Goal: Information Seeking & Learning: Learn about a topic

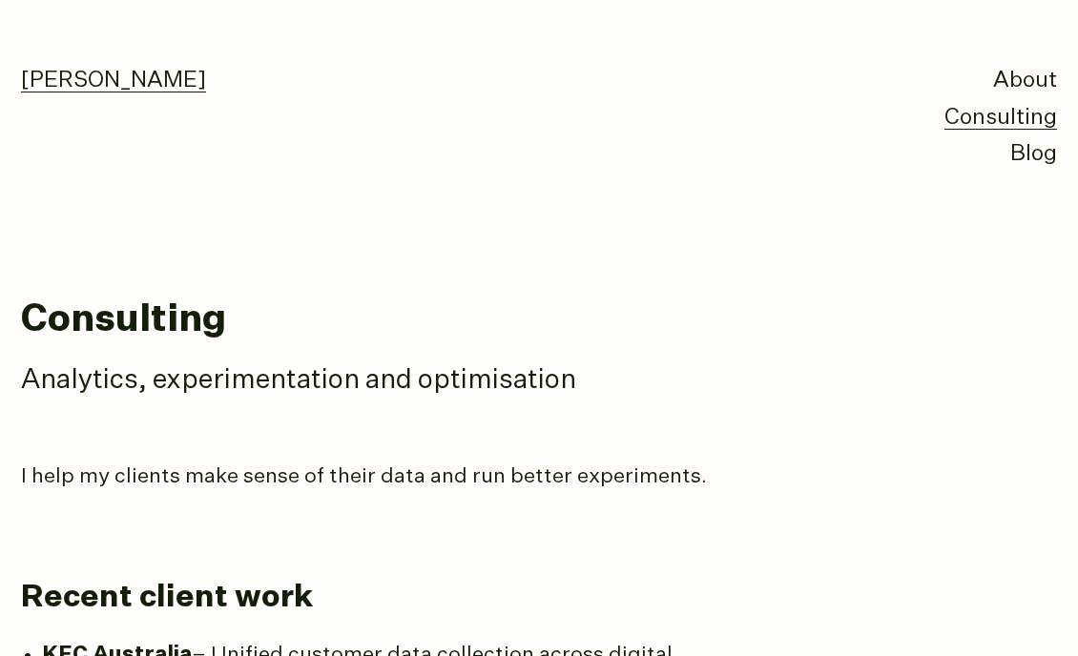
click at [74, 92] on link "[PERSON_NAME]" at bounding box center [113, 81] width 185 height 23
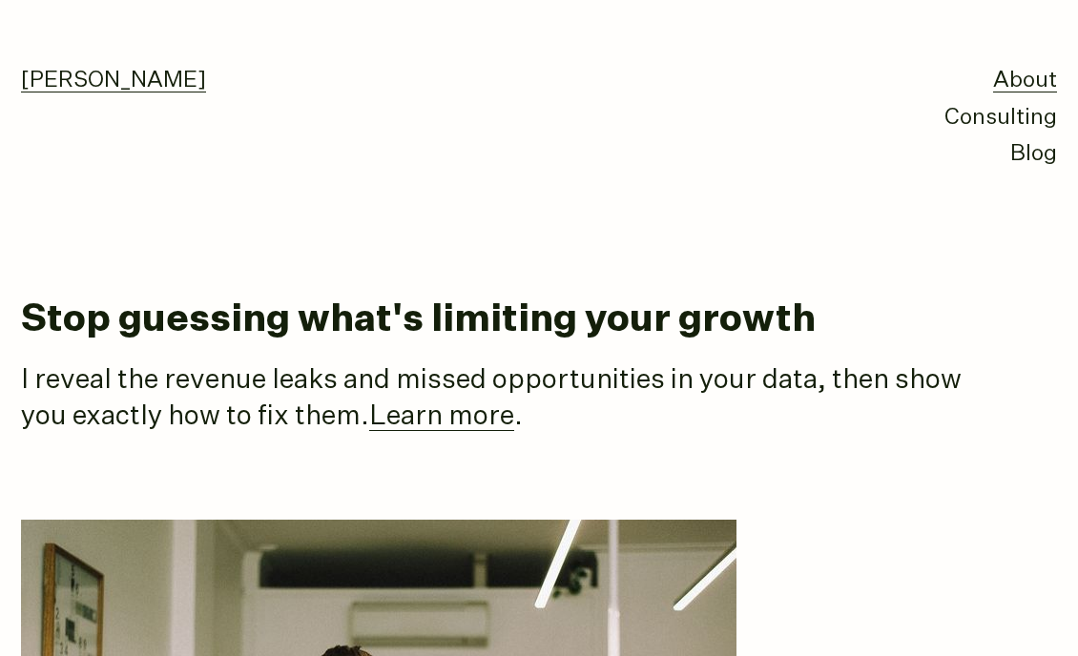
click at [100, 81] on link "[PERSON_NAME]" at bounding box center [113, 81] width 185 height 23
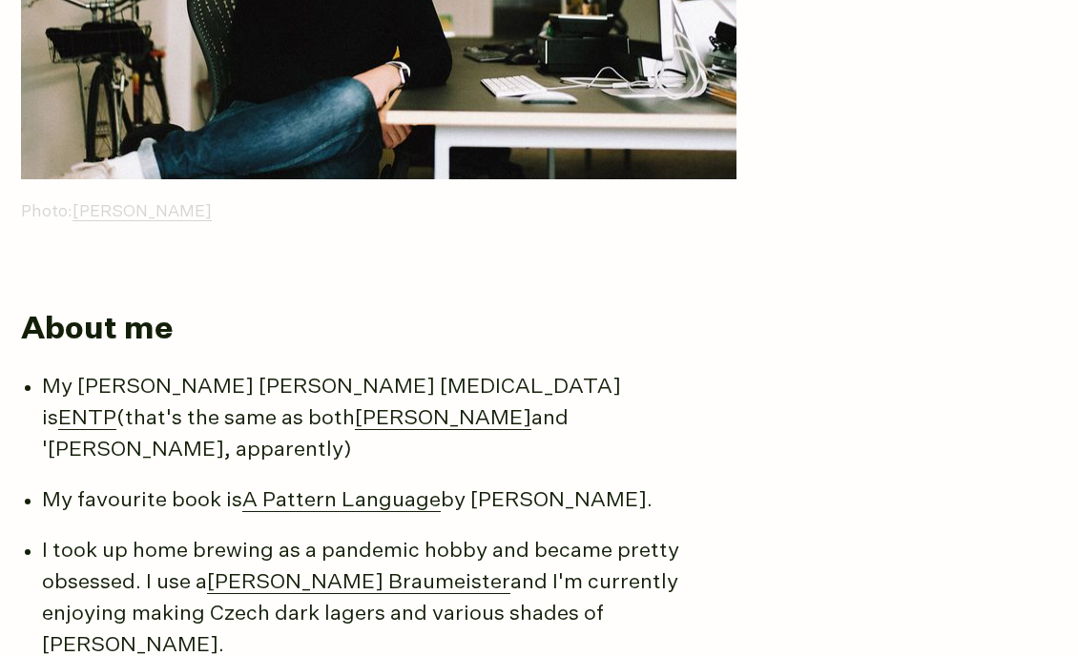
scroll to position [893, 0]
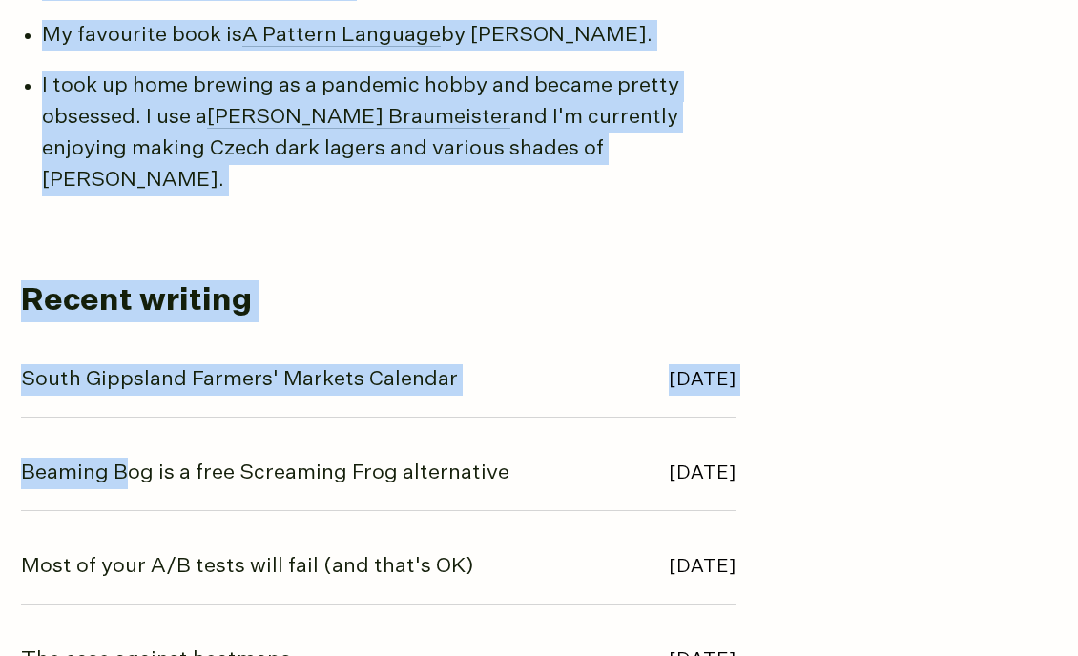
drag, startPoint x: 33, startPoint y: 241, endPoint x: 124, endPoint y: 393, distance: 176.6
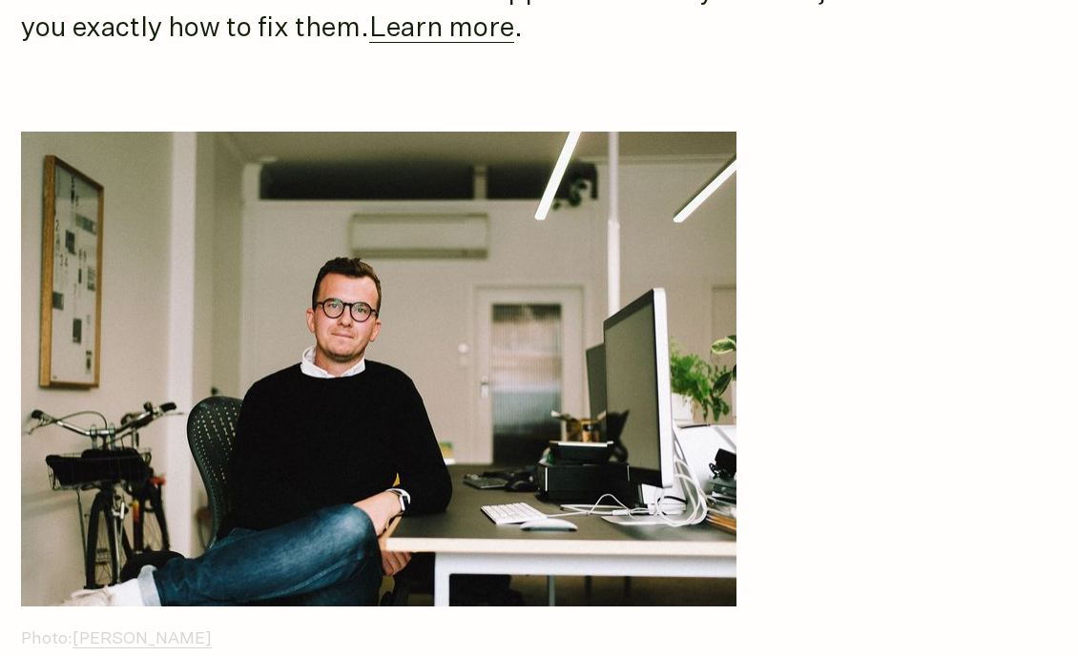
scroll to position [0, 0]
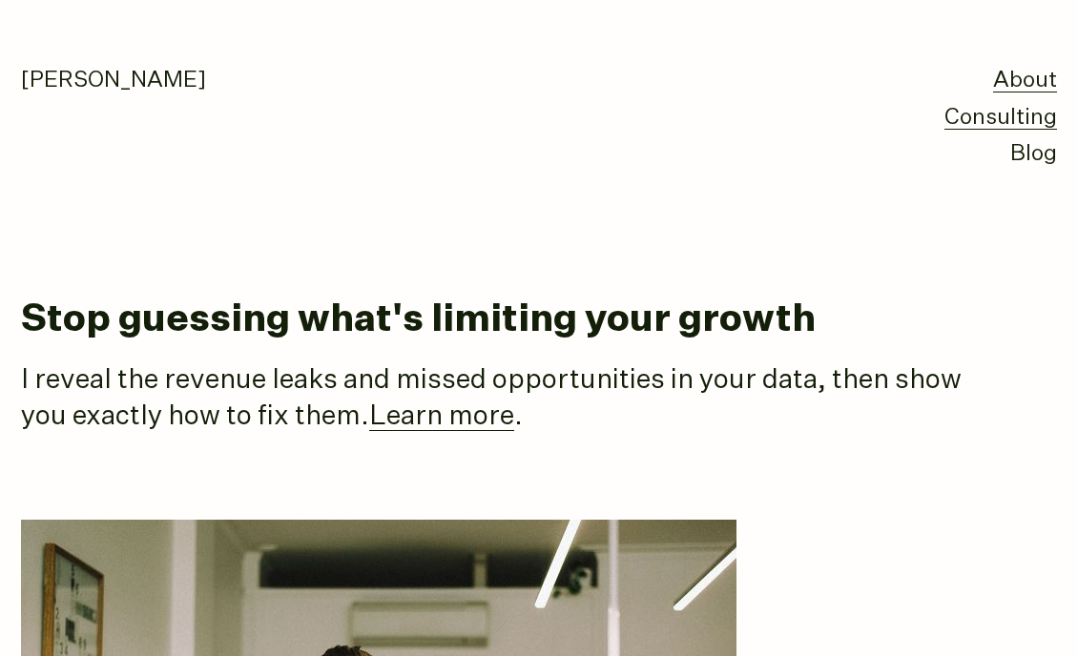
click at [962, 115] on link "Consulting" at bounding box center [1000, 118] width 113 height 23
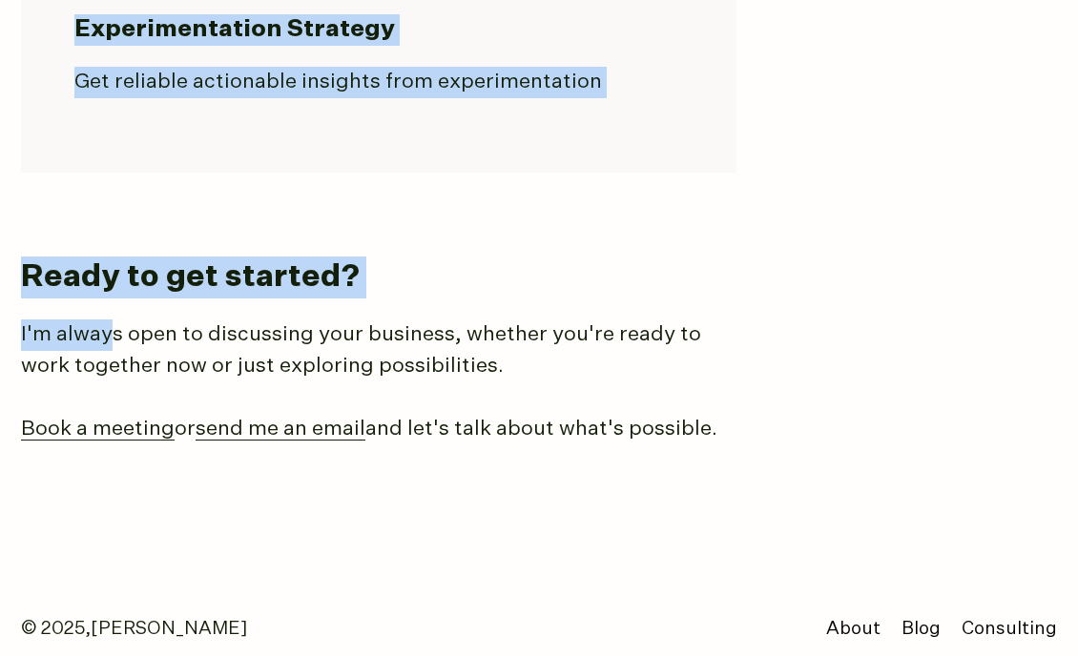
scroll to position [2110, 0]
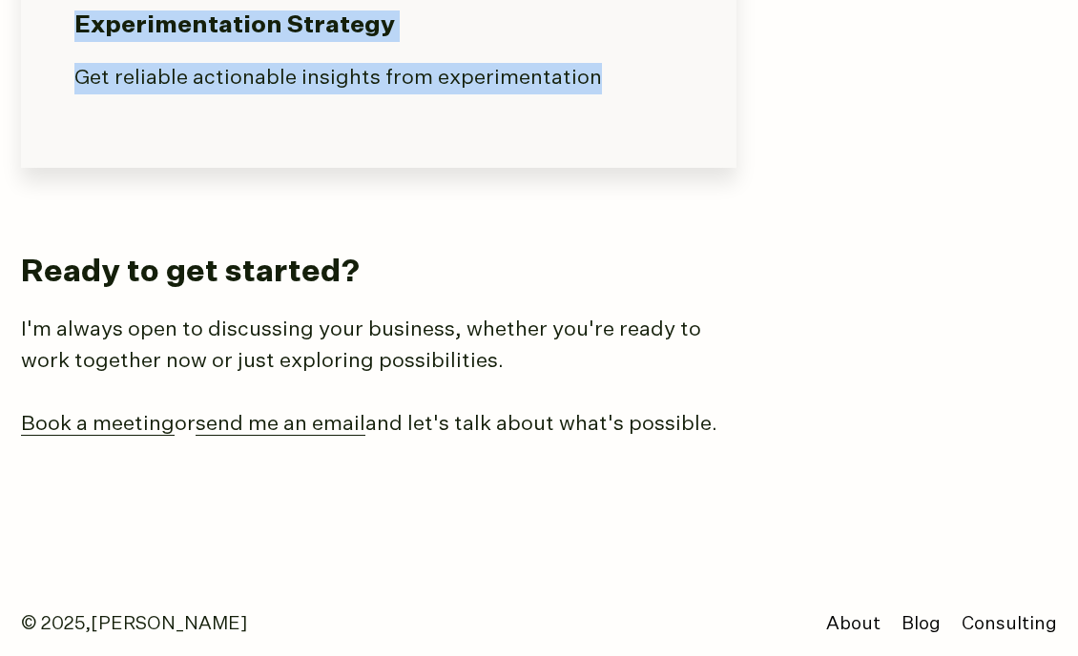
drag, startPoint x: 25, startPoint y: 113, endPoint x: 598, endPoint y: 88, distance: 573.7
copy article "Loremipsum Dolorsita, consecteturadip eli seddoeiusmod T inci ut laboree dolo m…"
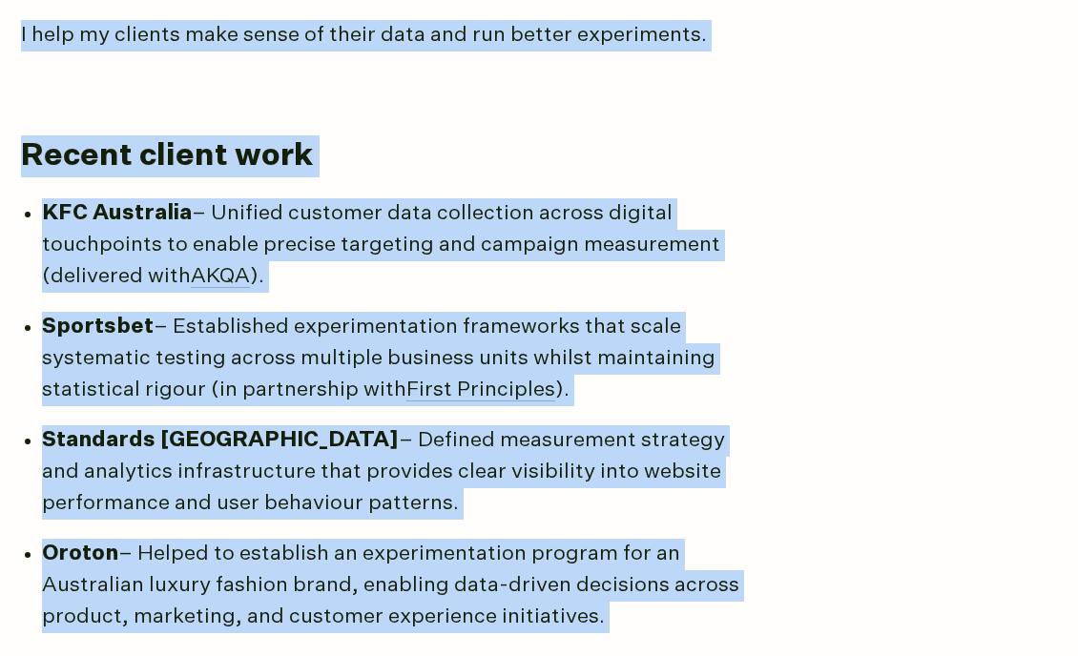
scroll to position [512, 0]
